Goal: Communication & Community: Answer question/provide support

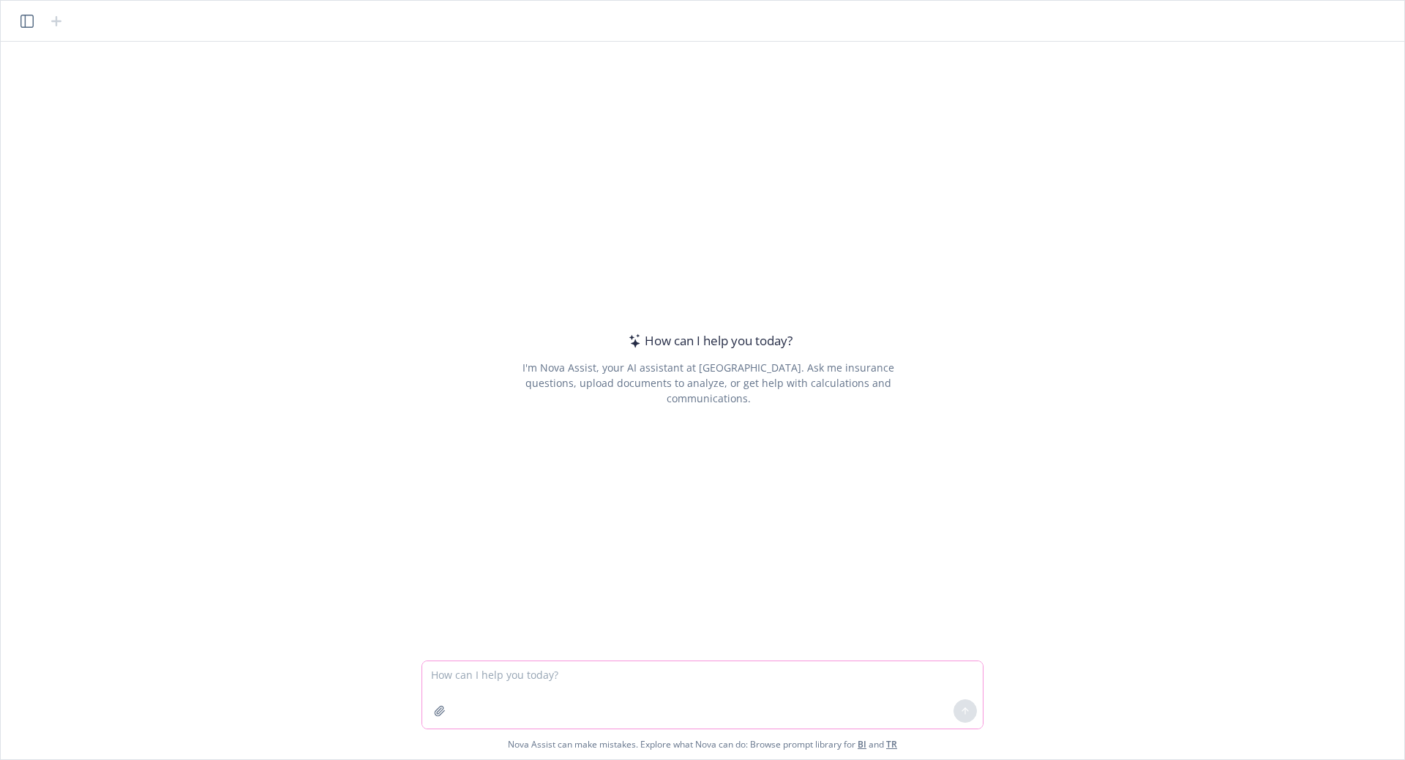
click at [547, 678] on textarea at bounding box center [702, 694] width 560 height 67
type textarea "is there a head of HR at the company Delinea"
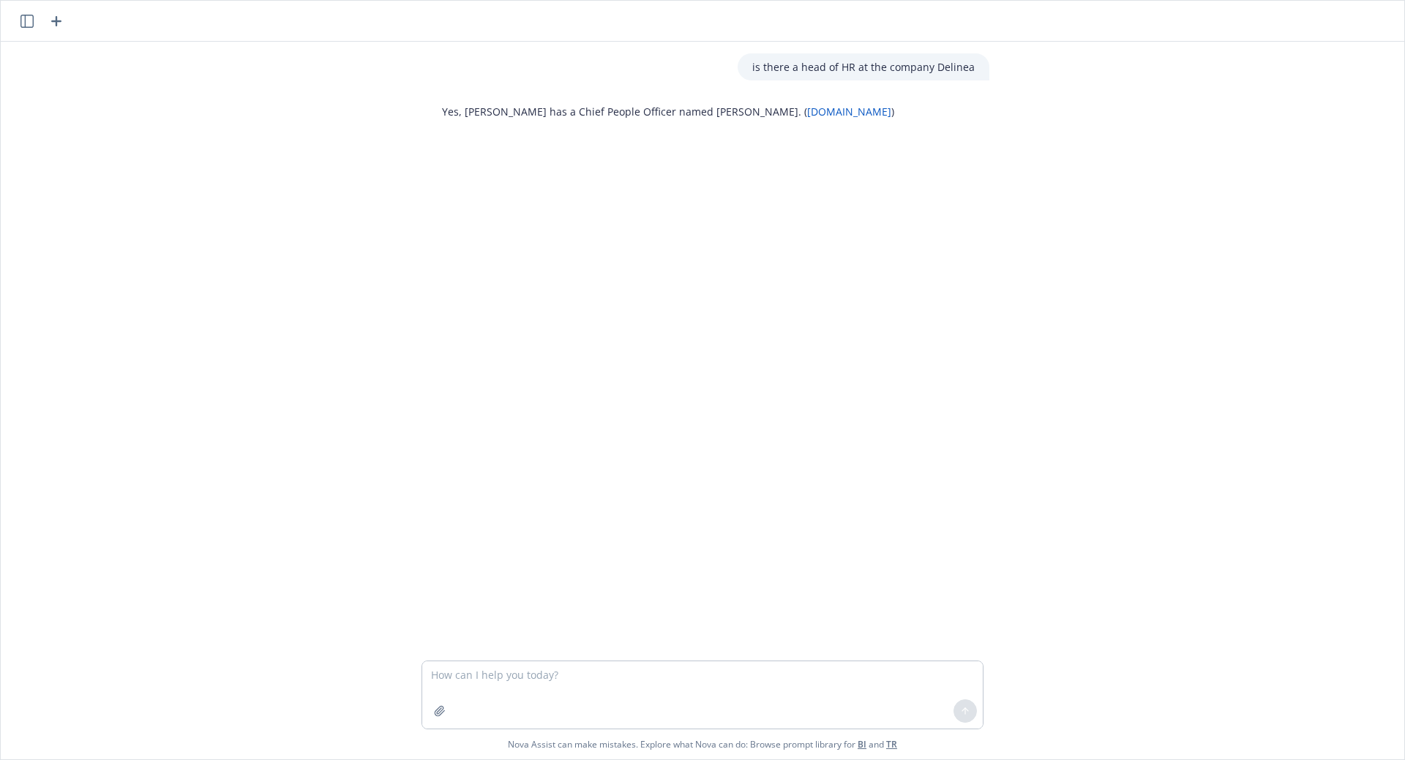
click at [807, 110] on link "[DOMAIN_NAME]" at bounding box center [849, 112] width 84 height 14
click at [62, 28] on icon "button" at bounding box center [57, 21] width 18 height 18
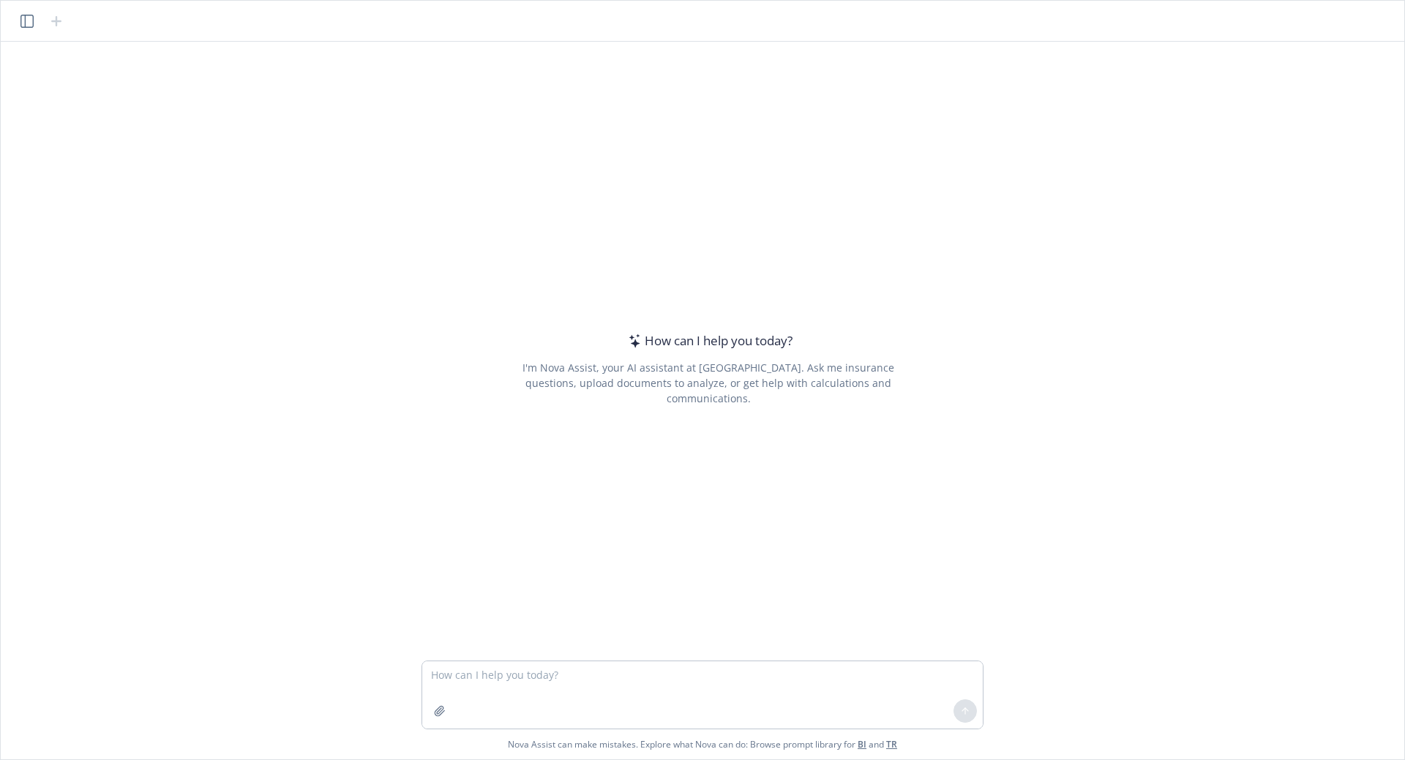
click at [535, 683] on textarea at bounding box center [702, 694] width 560 height 67
type textarea "regarding a 5500 filing for a 401k plan - what does the following mean - Are yo…"
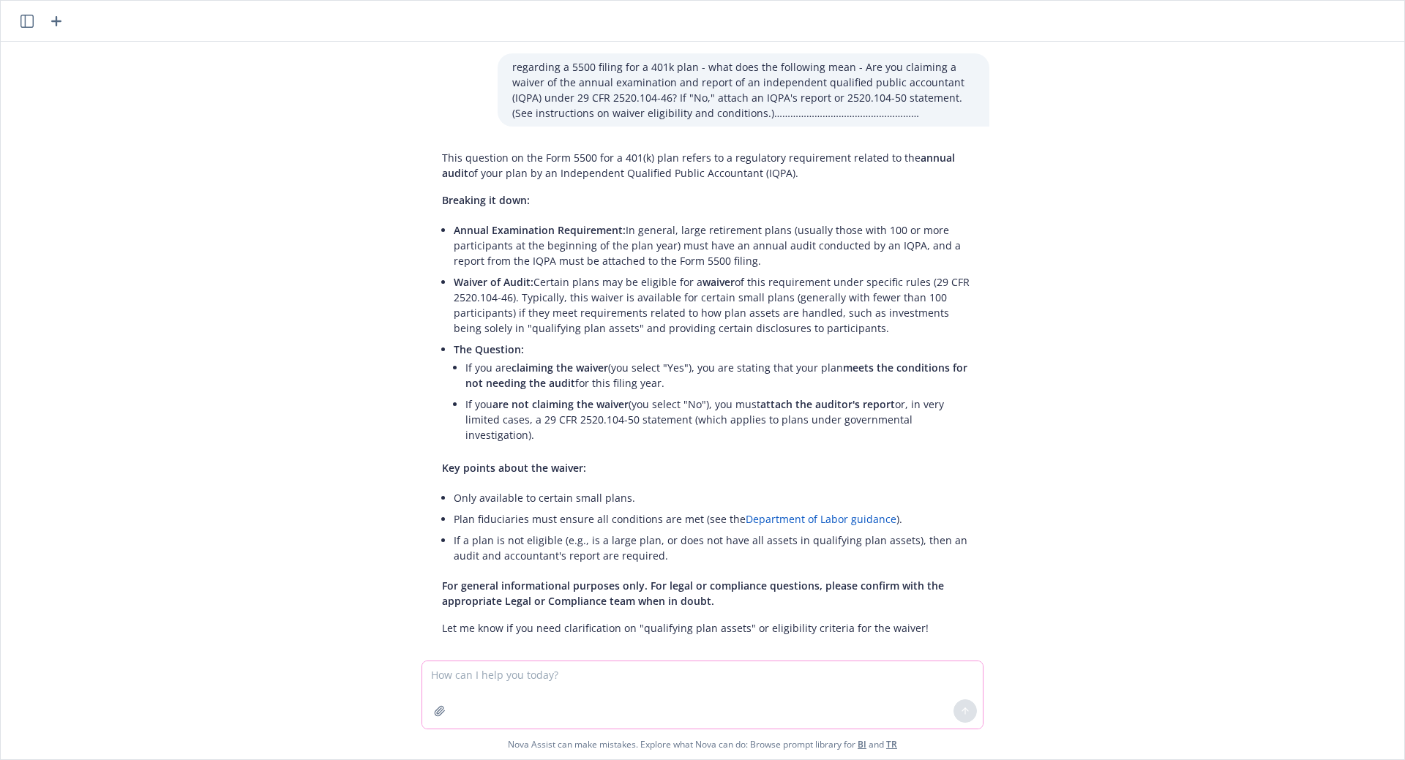
click at [505, 674] on textarea at bounding box center [702, 694] width 560 height 67
type textarea "regarding a 401k plan and erisa - what constitutes a partial plan termination"
click at [969, 718] on button at bounding box center [964, 710] width 23 height 23
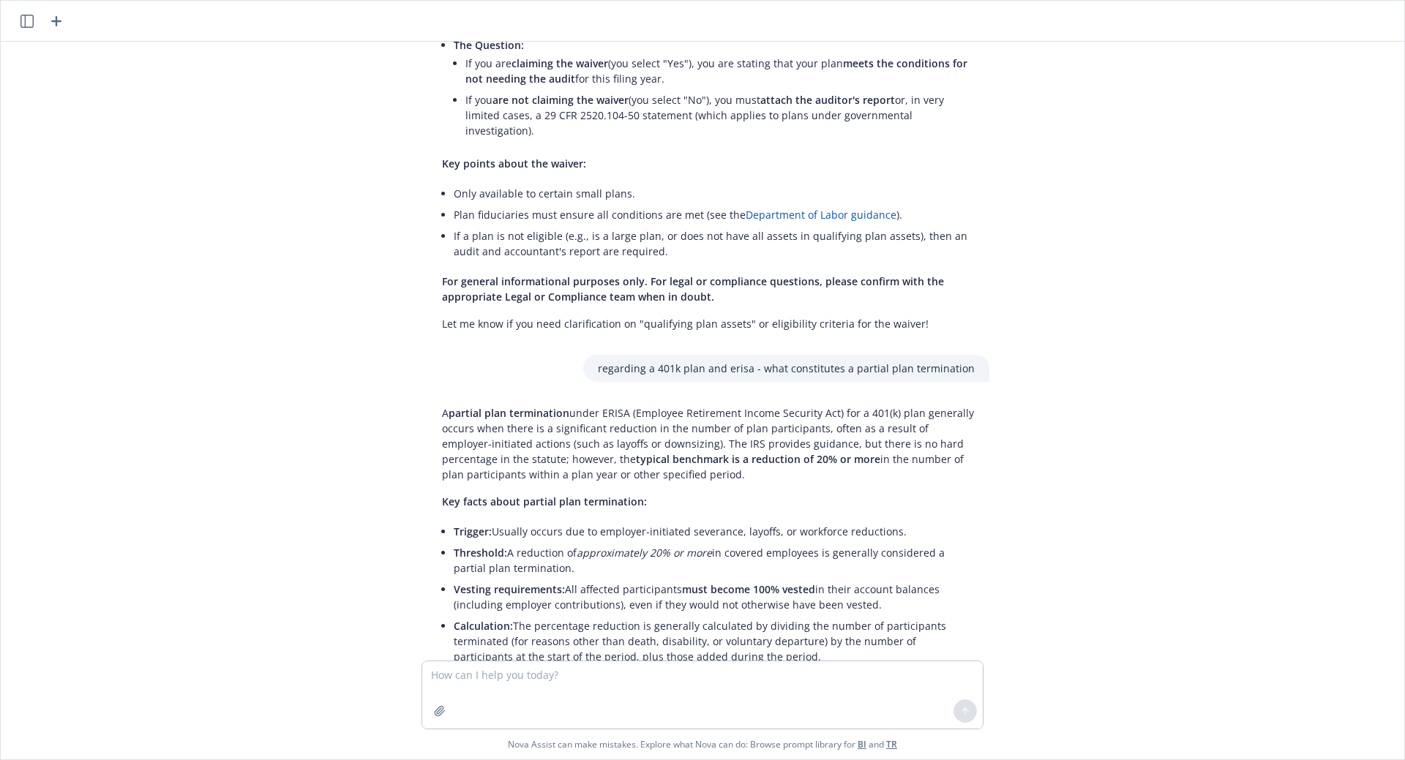
scroll to position [351, 0]
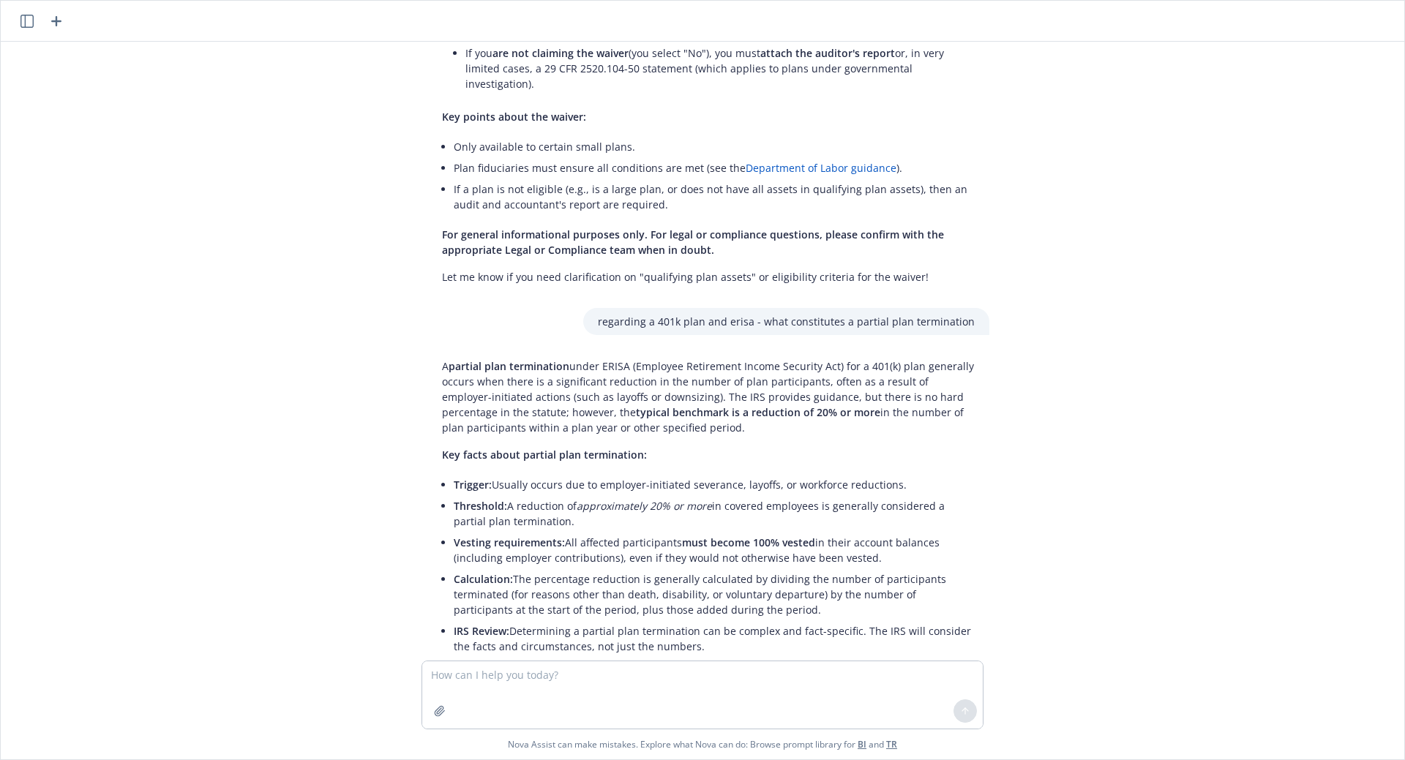
click at [59, 22] on icon "button" at bounding box center [57, 21] width 18 height 18
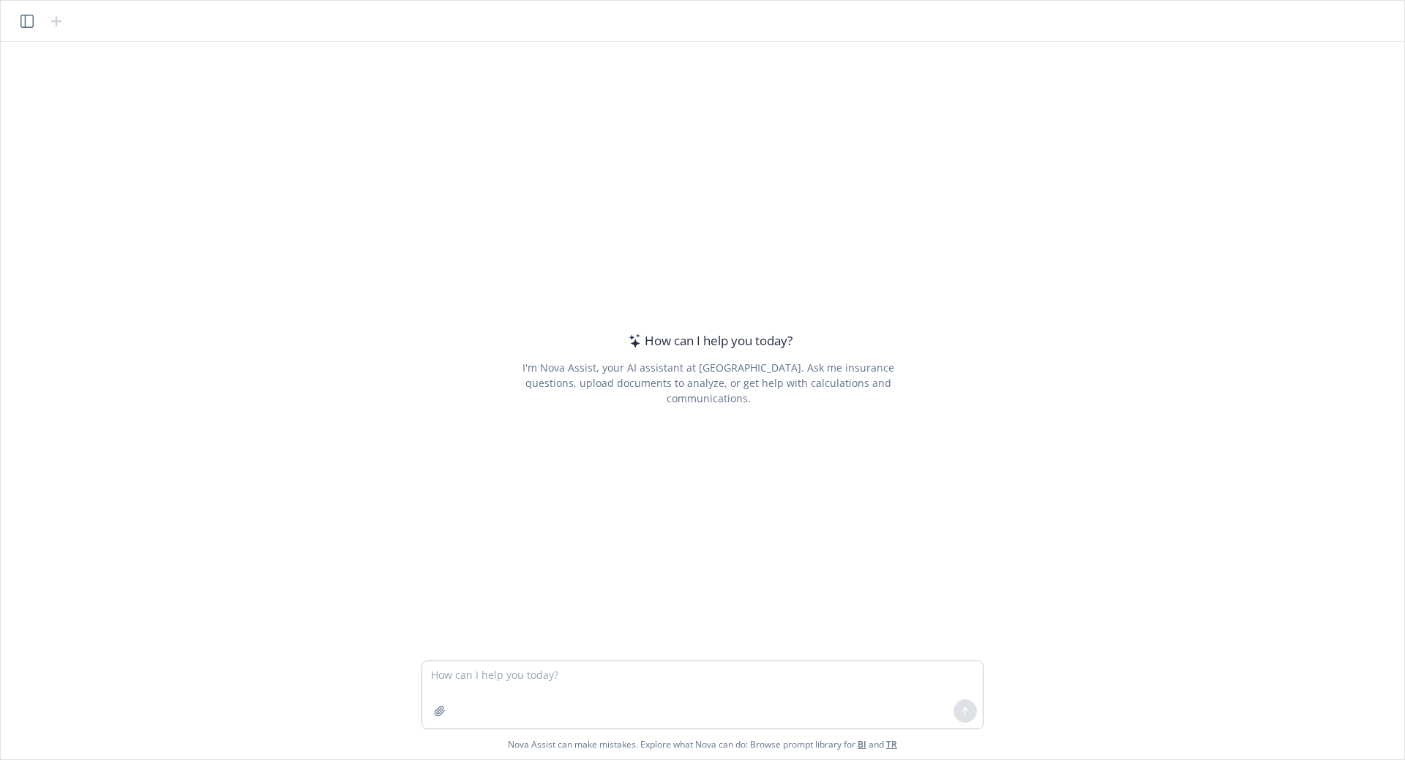
click at [598, 672] on textarea at bounding box center [702, 694] width 560 height 67
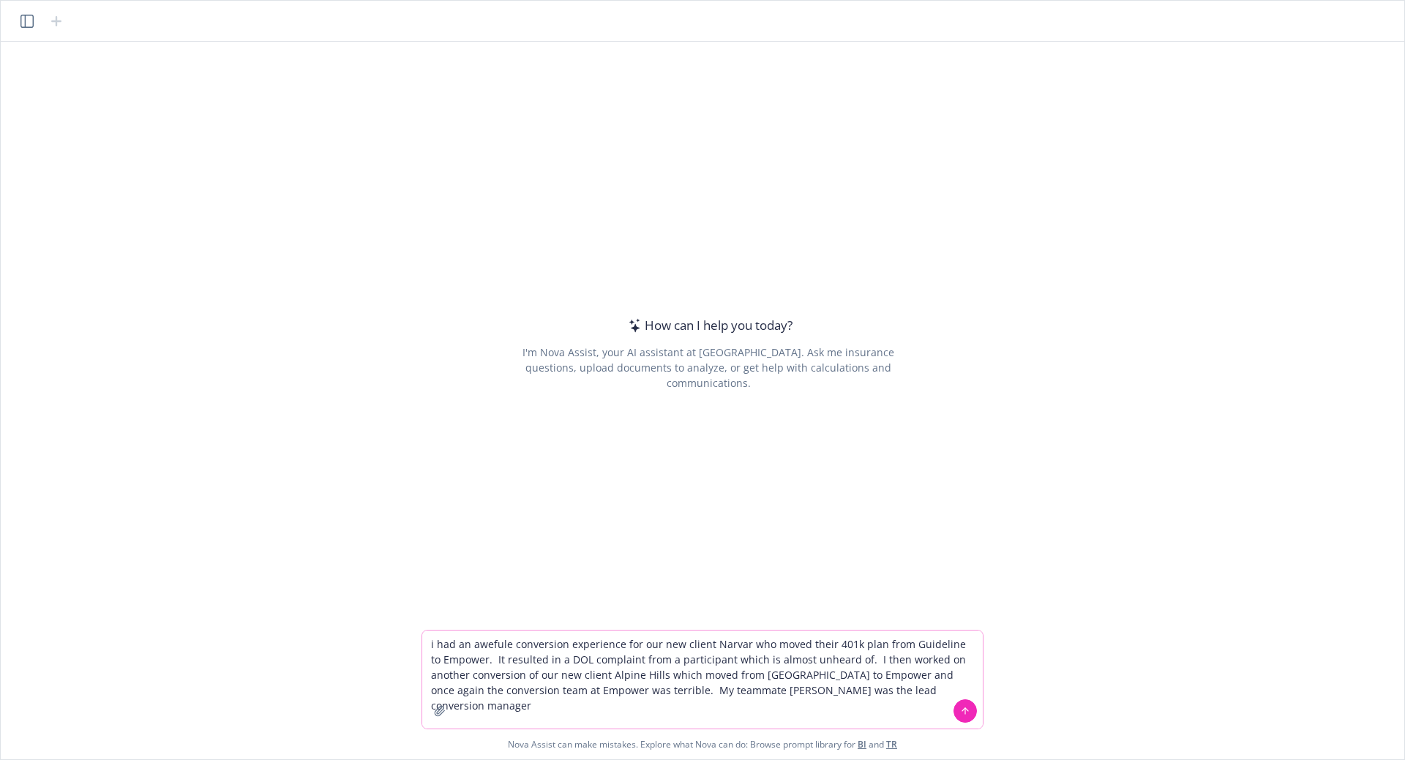
click at [863, 707] on textarea "i had an awefule conversion experience for our new client Narvar who moved thei…" at bounding box center [702, 680] width 560 height 98
click at [925, 691] on textarea "i had an awefule conversion experience for our new client Narvar who moved thei…" at bounding box center [702, 680] width 560 height 98
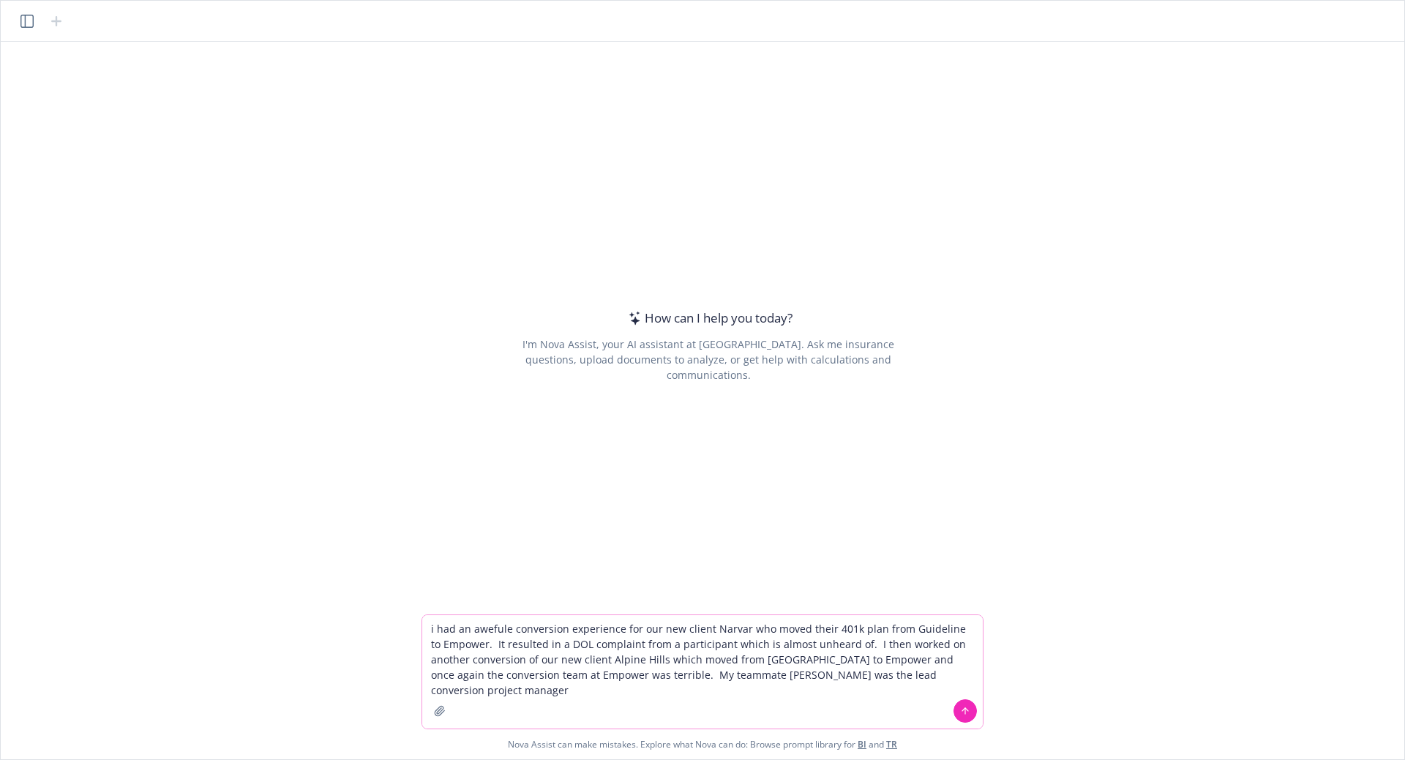
click at [657, 699] on textarea "i had an awefule conversion experience for our new client Narvar who moved thei…" at bounding box center [702, 671] width 560 height 113
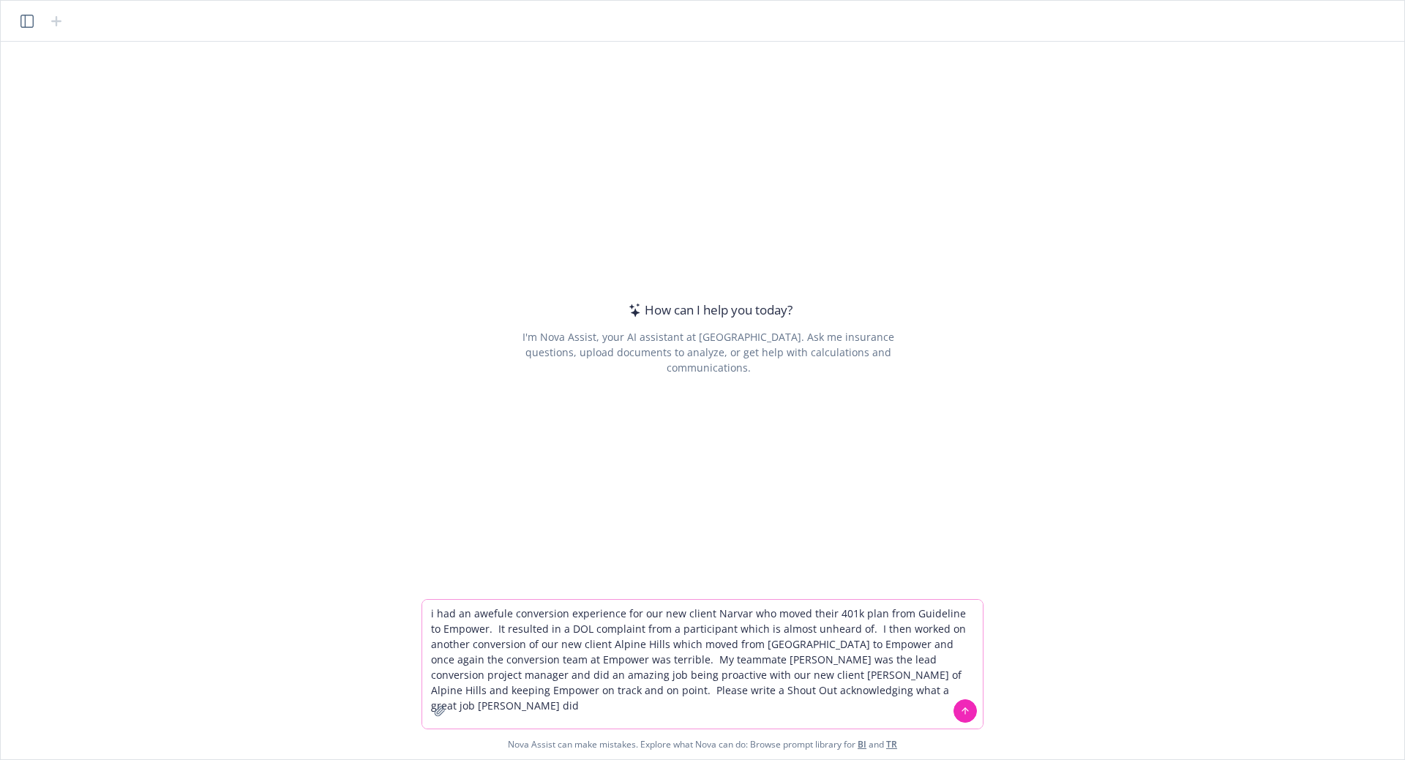
type textarea "i had an awefule conversion experience for our new client Narvar who moved thei…"
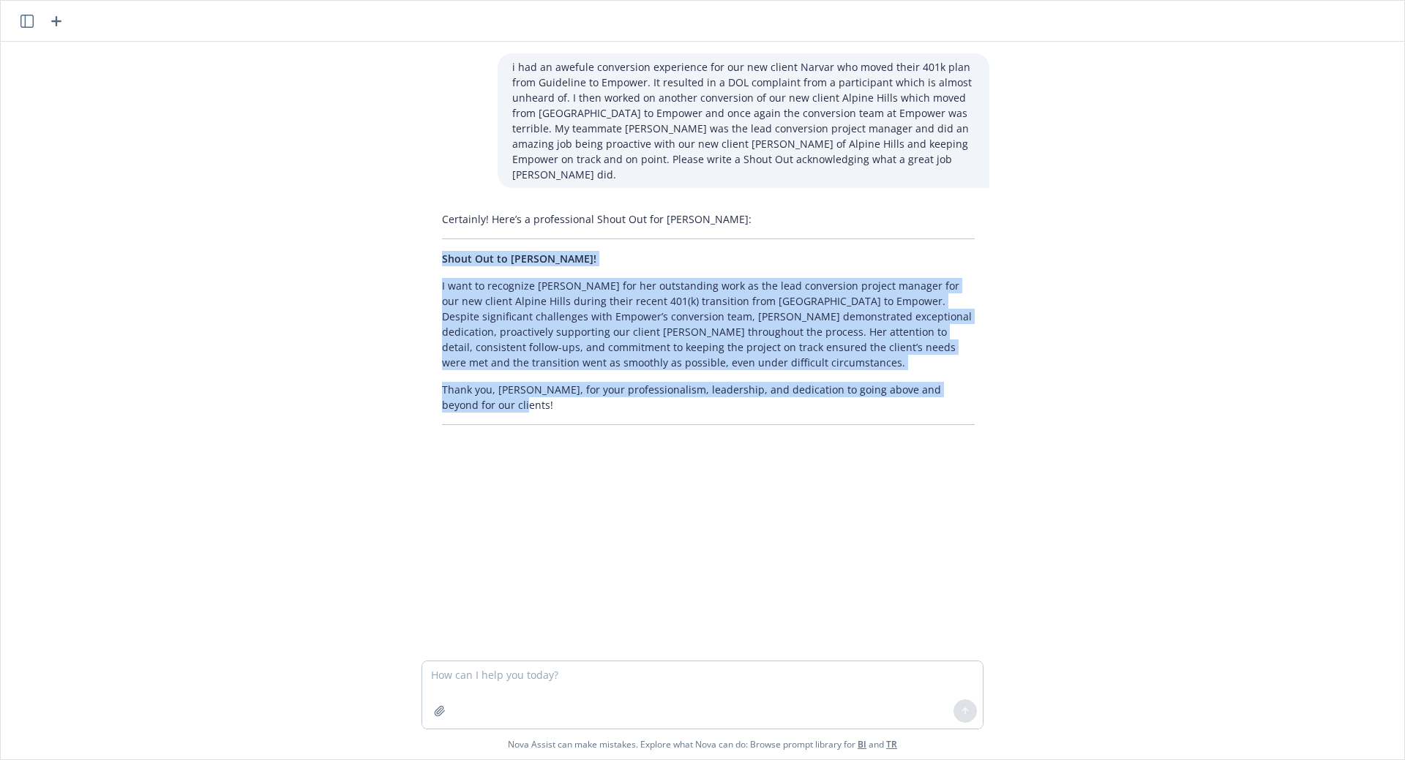
drag, startPoint x: 481, startPoint y: 386, endPoint x: 415, endPoint y: 250, distance: 151.5
click at [416, 250] on div "Certainly! Here’s a professional Shout Out for [PERSON_NAME]: Shout Out to [PER…" at bounding box center [708, 318] width 585 height 225
copy div "Shout Out to [PERSON_NAME]! I want to recognize [PERSON_NAME] for her outstandi…"
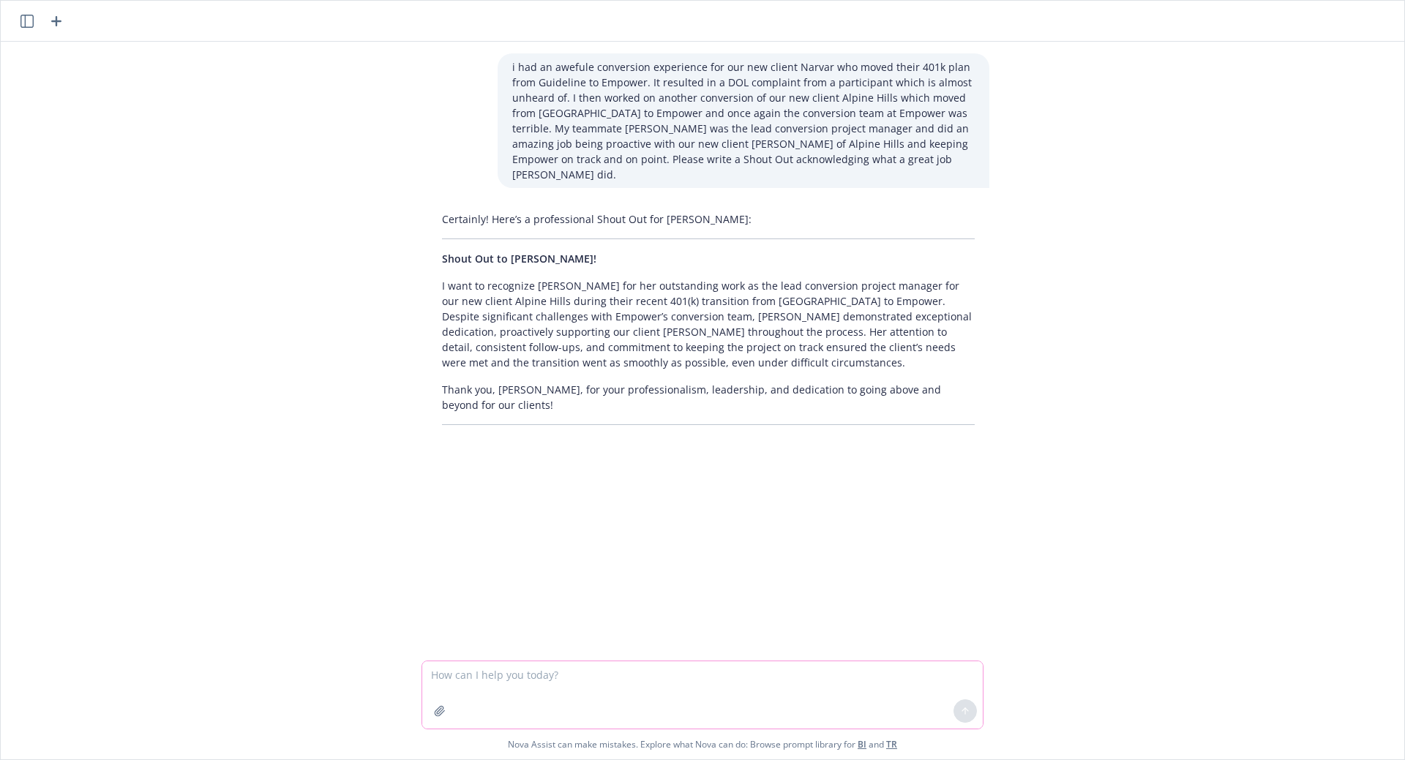
click at [568, 674] on textarea at bounding box center [702, 694] width 560 height 67
paste textarea "I want to give a BIG shout out to [PERSON_NAME] for her outstanding work as the…"
type textarea "I want to give a BIG shout out to [PERSON_NAME] for her outstanding work as the…"
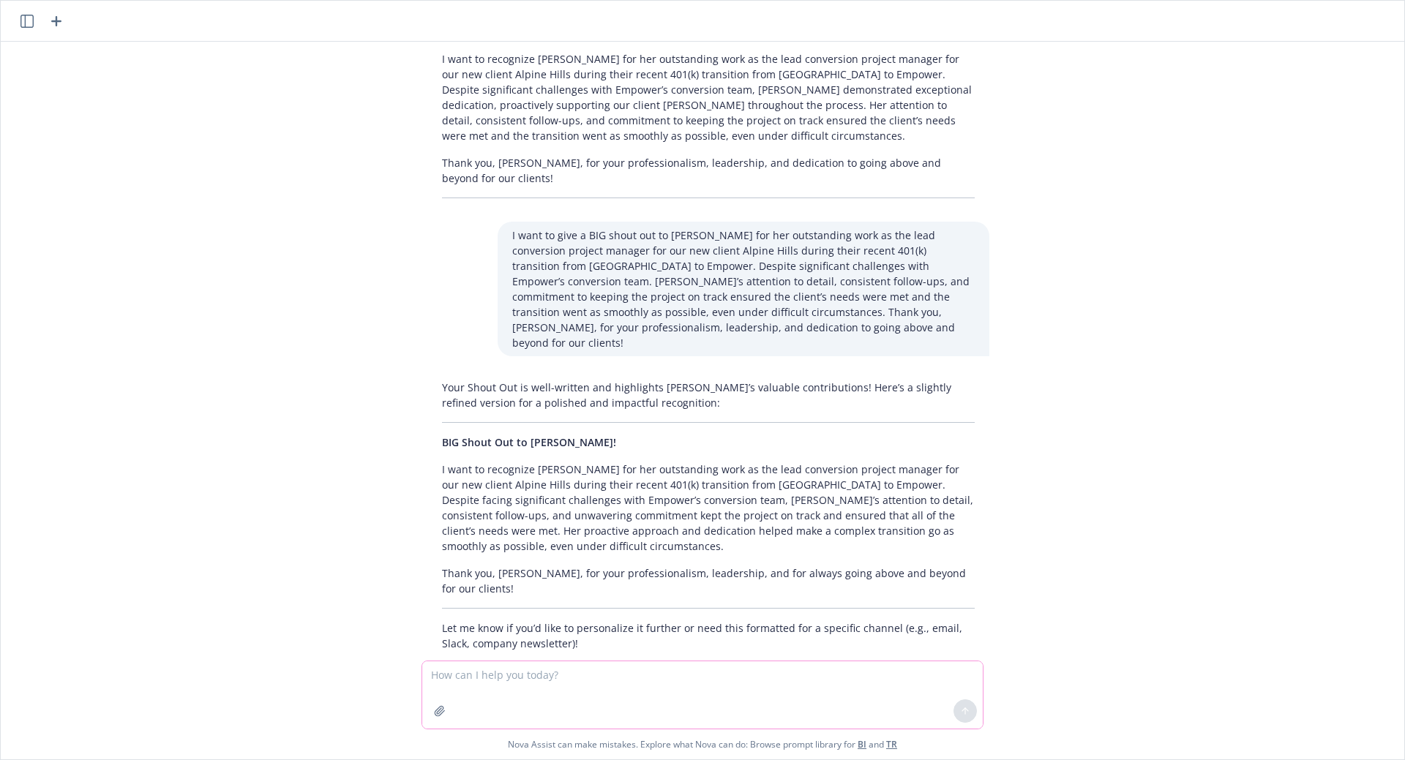
scroll to position [228, 0]
click at [600, 676] on textarea at bounding box center [702, 694] width 560 height 67
type textarea "formatted for Slack"
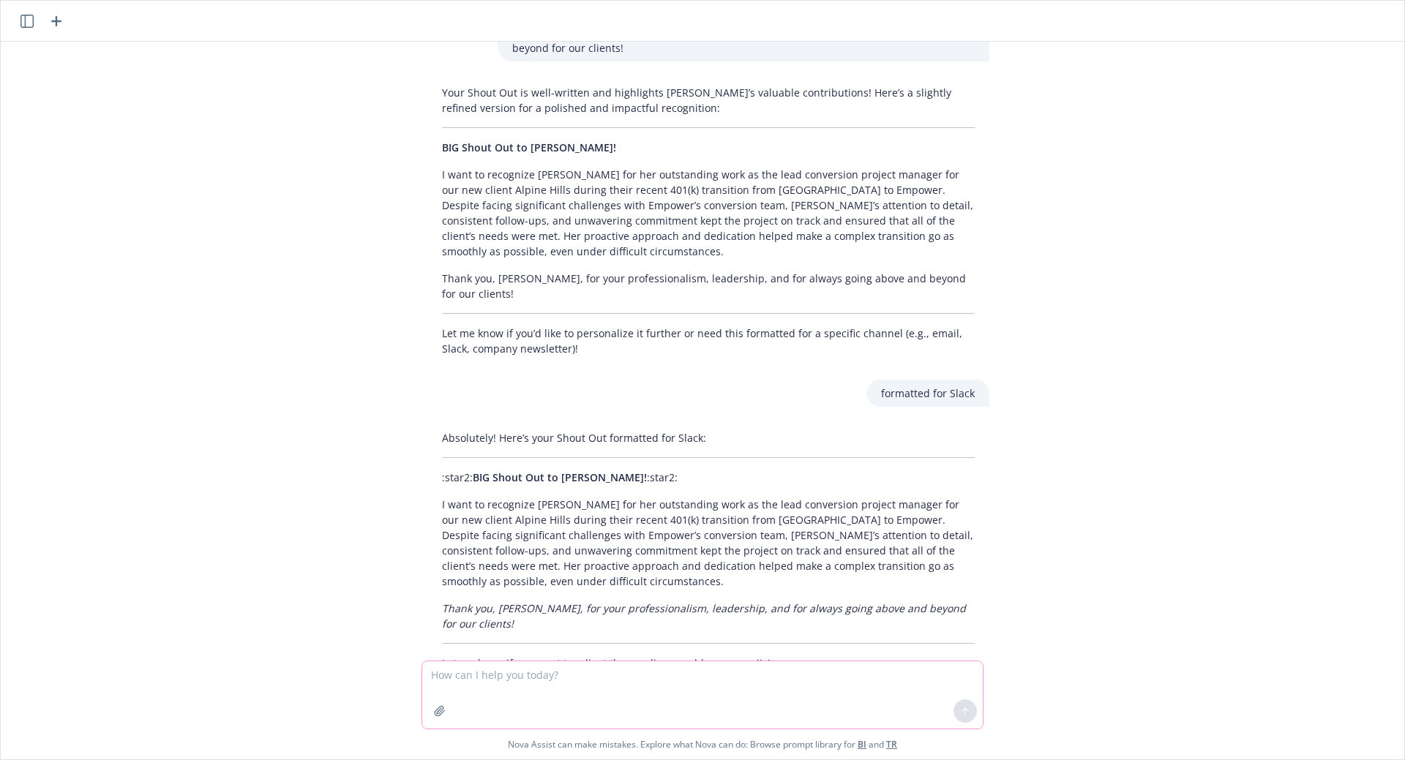
scroll to position [542, 0]
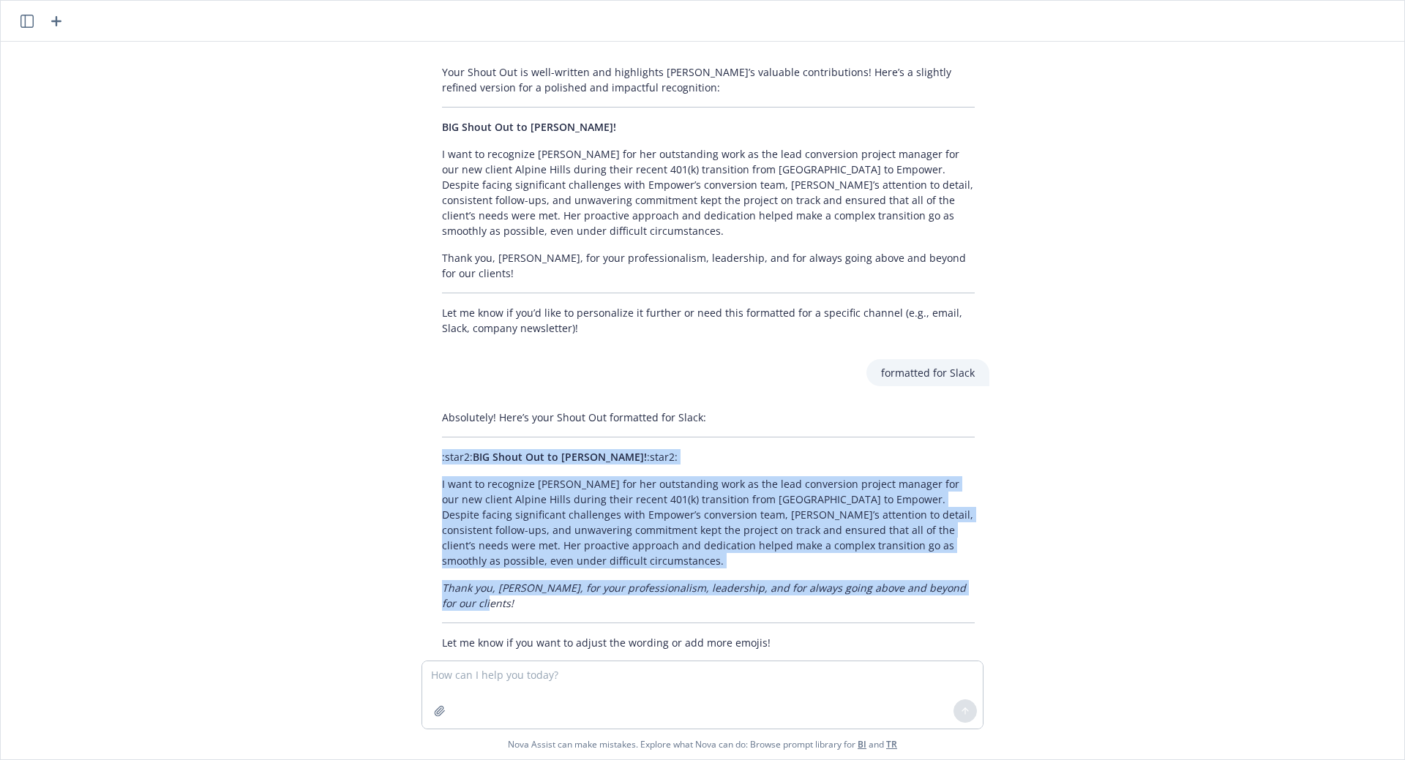
drag, startPoint x: 486, startPoint y: 574, endPoint x: 427, endPoint y: 428, distance: 157.9
click at [427, 428] on div "Absolutely! Here’s your Shout Out formatted for Slack: :star2: BIG Shout Out to…" at bounding box center [708, 530] width 562 height 252
copy div ":star2: BIG Shout Out to [PERSON_NAME]! :star2: I want to recognize [PERSON_NAM…"
click at [59, 28] on icon "button" at bounding box center [57, 21] width 18 height 18
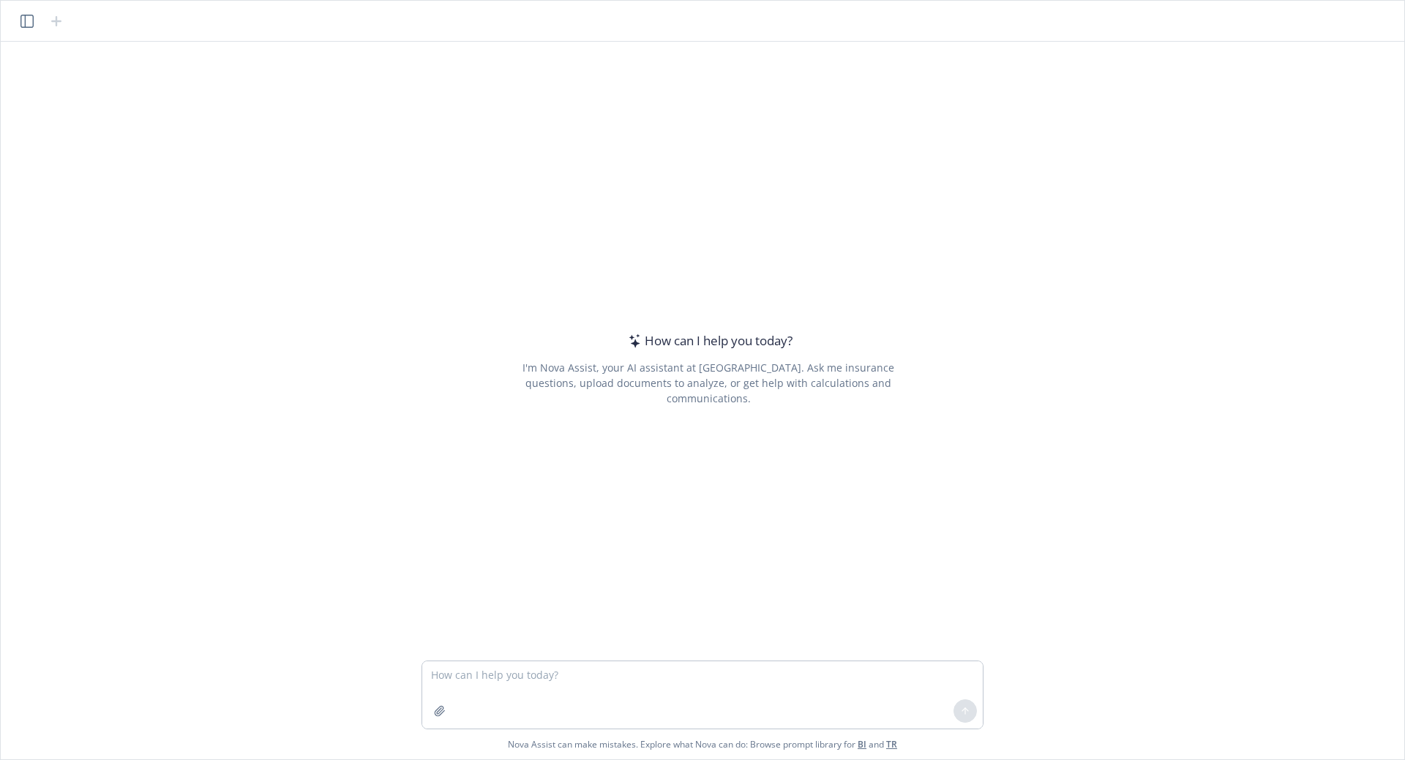
click at [576, 680] on textarea at bounding box center [702, 694] width 560 height 67
type textarea "pull most recent 5500 for company rad ai"
